Goal: Task Accomplishment & Management: Use online tool/utility

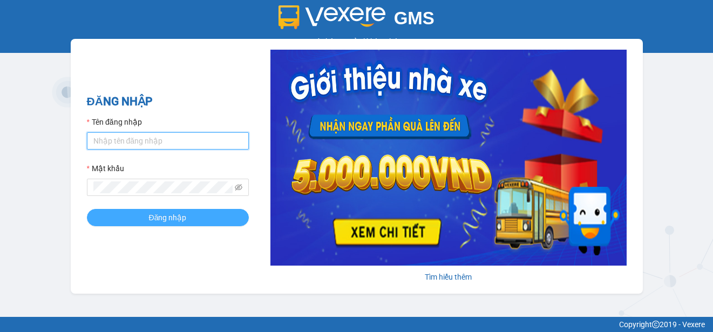
type input "ttngoc.halan"
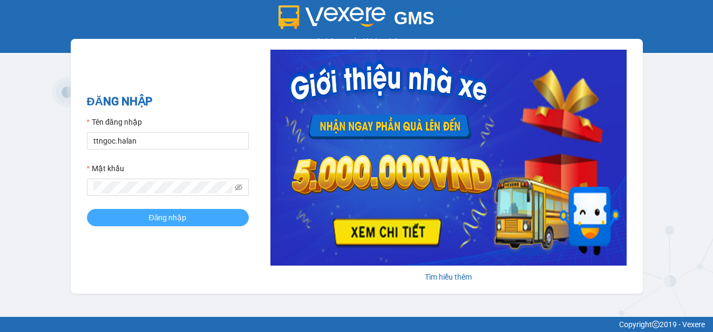
click at [142, 215] on button "Đăng nhập" at bounding box center [168, 217] width 162 height 17
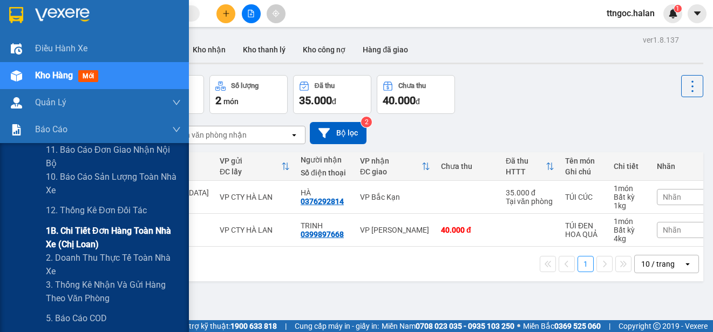
click at [77, 236] on span "1B. Chi tiết đơn hàng toàn nhà xe (chị loan)" at bounding box center [113, 237] width 135 height 27
